Goal: Task Accomplishment & Management: Use online tool/utility

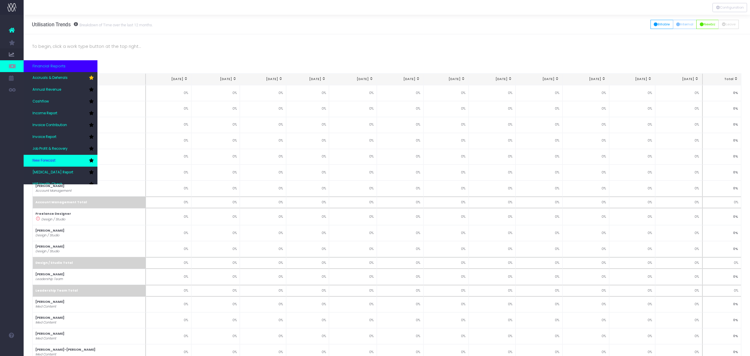
click at [91, 160] on icon at bounding box center [91, 160] width 5 height 4
click at [73, 160] on link "New Forecast" at bounding box center [61, 161] width 74 height 12
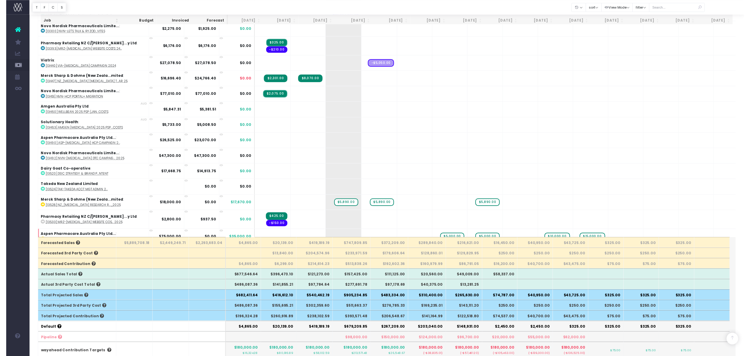
scroll to position [166, 0]
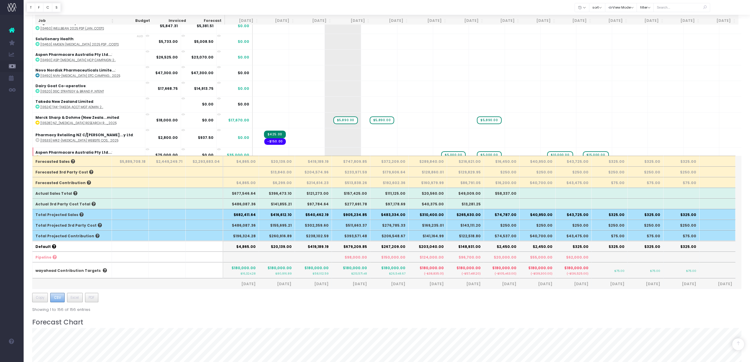
click at [58, 300] on span "CSV" at bounding box center [57, 297] width 7 height 5
